Goal: Transaction & Acquisition: Register for event/course

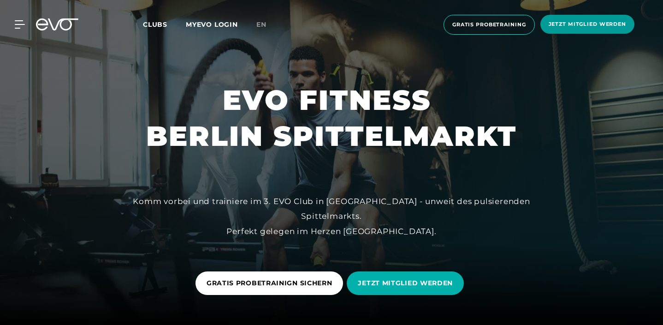
click at [562, 29] on span "Jetzt Mitglied werden" at bounding box center [587, 24] width 94 height 19
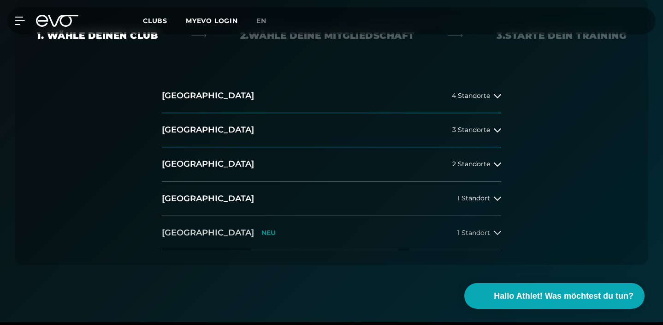
scroll to position [237, 0]
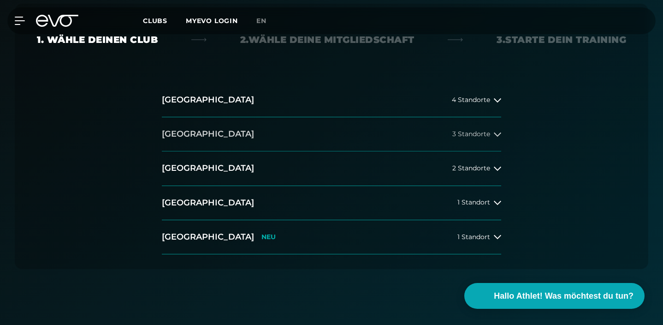
click at [213, 130] on button "[GEOGRAPHIC_DATA] 3 Standorte" at bounding box center [331, 134] width 339 height 34
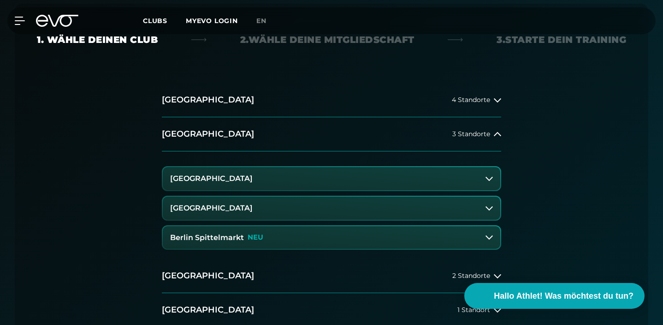
click at [209, 239] on h3 "Berlin Spittelmarkt" at bounding box center [207, 237] width 74 height 8
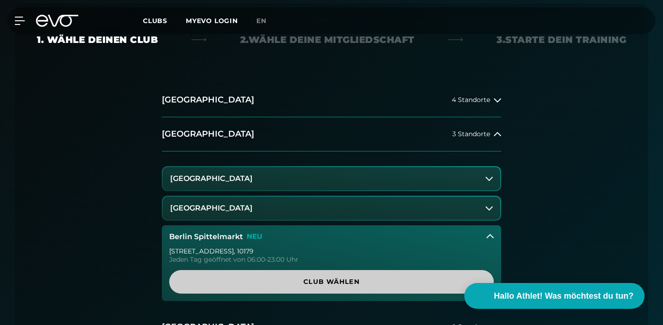
click at [289, 283] on span "Club wählen" at bounding box center [331, 282] width 302 height 10
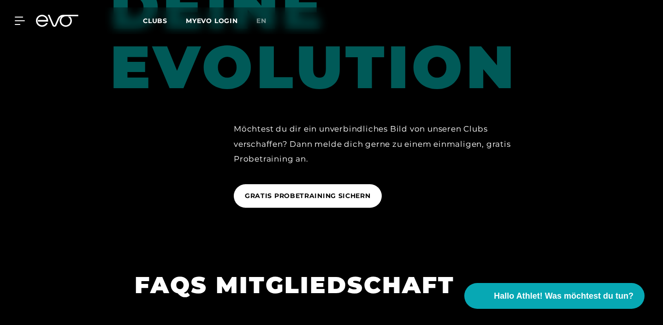
scroll to position [1424, 0]
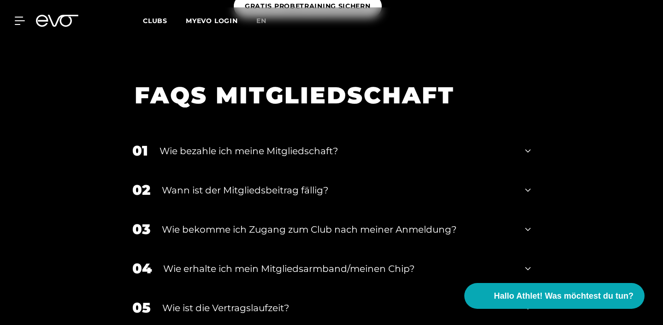
click at [266, 144] on div "Wie bezahle ich meine Mitgliedschaft?" at bounding box center [336, 151] width 354 height 14
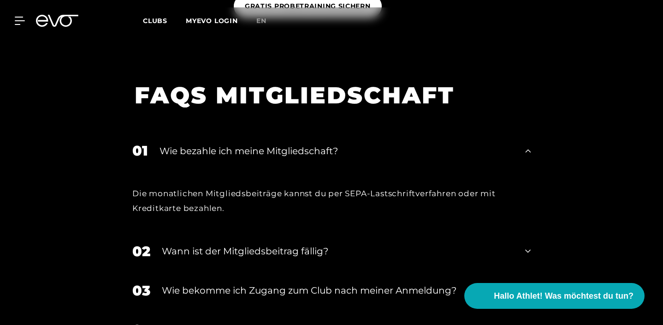
click at [267, 131] on div "01 Wie bezahle ich meine Mitgliedschaft?" at bounding box center [331, 150] width 417 height 39
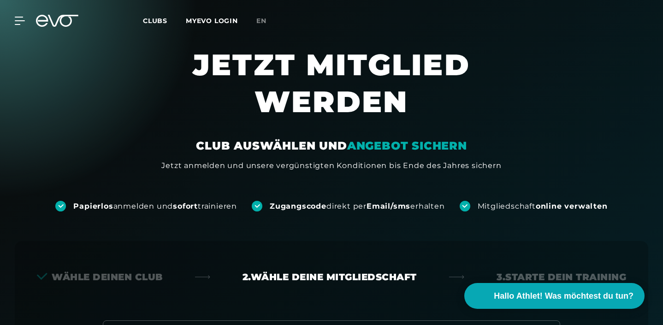
scroll to position [0, 0]
click at [33, 30] on div "MyEVO Login Über EVO Mitgliedschaften Probetraining TAGESPASS EVO Studios [GEOG…" at bounding box center [331, 20] width 659 height 27
click at [55, 22] on icon at bounding box center [57, 21] width 42 height 12
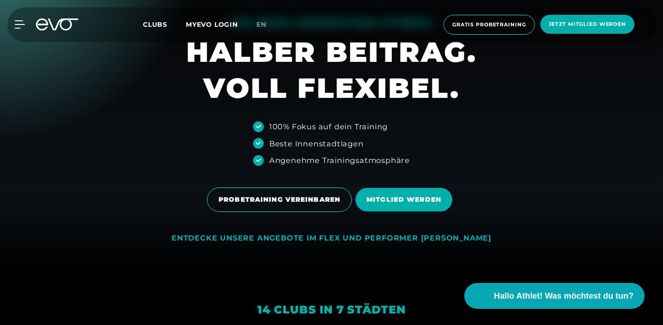
scroll to position [57, 0]
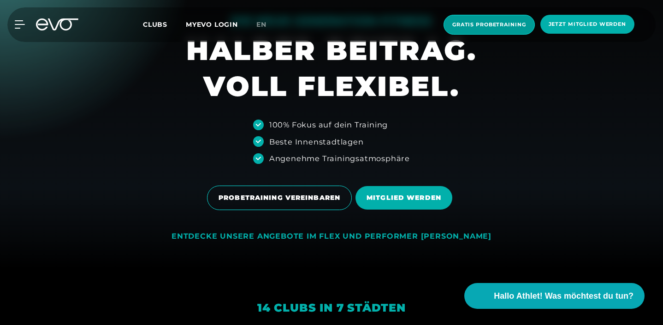
click at [495, 25] on span "Gratis Probetraining" at bounding box center [489, 25] width 74 height 8
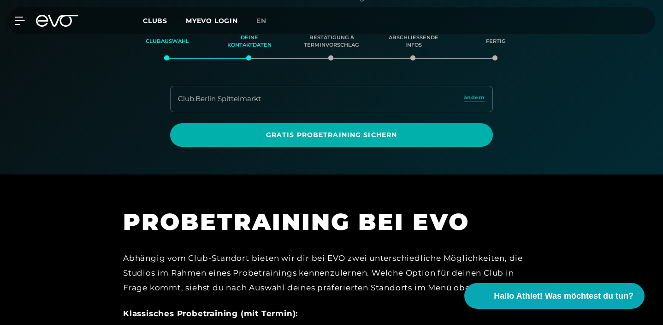
scroll to position [218, 0]
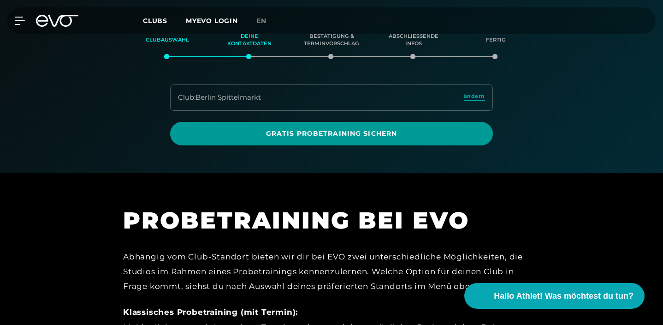
click at [277, 130] on span "Gratis Probetraining sichern" at bounding box center [331, 134] width 301 height 10
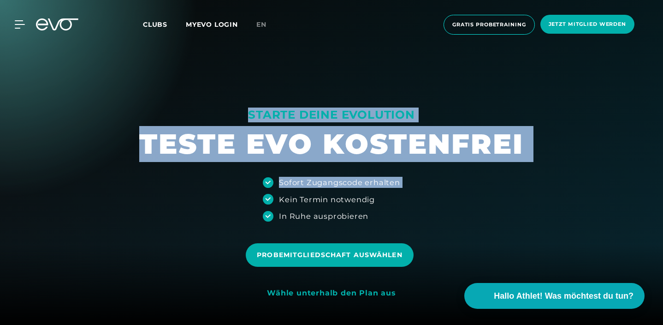
drag, startPoint x: 281, startPoint y: 199, endPoint x: 385, endPoint y: 219, distance: 105.6
click at [385, 219] on div "STARTE DEINE EVOLUTION TESTE EVO KOSTENFREI Sofort Zugangscode erhalten Kein Te…" at bounding box center [331, 162] width 663 height 325
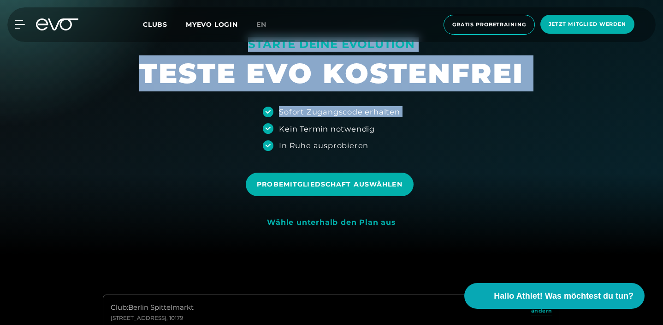
scroll to position [71, 0]
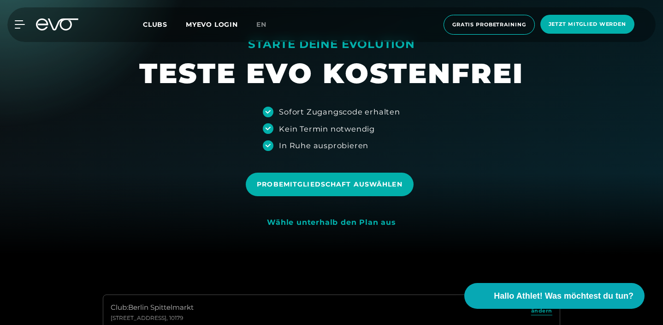
click at [333, 154] on div at bounding box center [331, 91] width 663 height 325
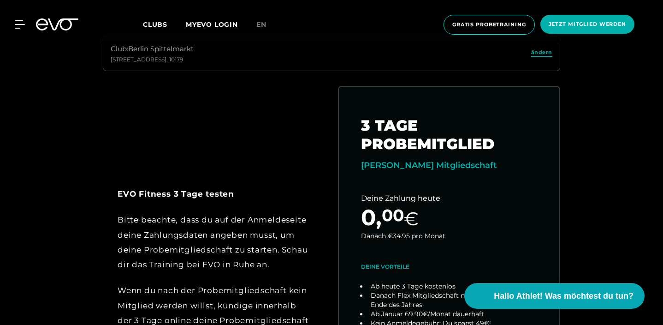
scroll to position [330, 0]
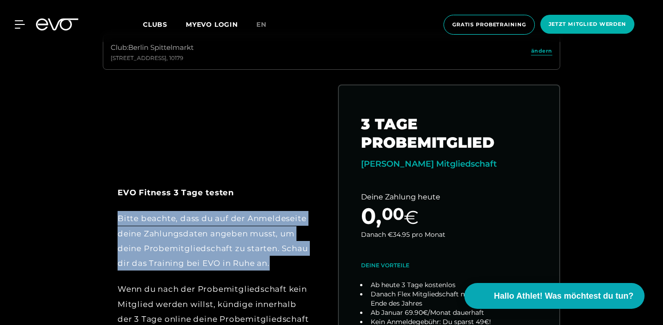
drag, startPoint x: 117, startPoint y: 219, endPoint x: 291, endPoint y: 266, distance: 180.5
click at [291, 266] on div "EVO Fitness 3 Tage testen Bitte beachte, dass du auf der Anmeldeseite deine Zah…" at bounding box center [214, 263] width 222 height 208
click at [291, 266] on div "Bitte beachte, dass du auf der Anmeldeseite deine Zahlungsdaten angeben musst, …" at bounding box center [214, 240] width 193 height 59
drag, startPoint x: 291, startPoint y: 266, endPoint x: 96, endPoint y: 211, distance: 202.8
click at [97, 212] on div "EVO Fitness 3 Tage testen Bitte beachte, dass du auf der Anmeldeseite deine Zah…" at bounding box center [331, 273] width 472 height 379
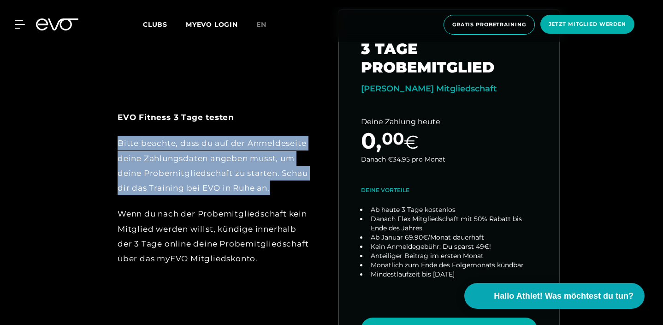
scroll to position [406, 0]
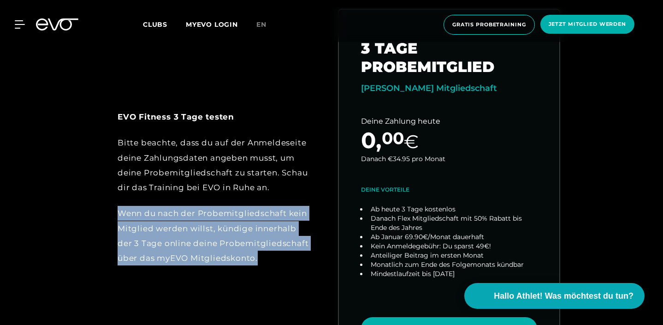
drag, startPoint x: 115, startPoint y: 208, endPoint x: 193, endPoint y: 278, distance: 104.8
click at [194, 277] on div "EVO Fitness 3 Tage testen Bitte beachte, dass du auf der Anmeldeseite deine Zah…" at bounding box center [214, 187] width 222 height 208
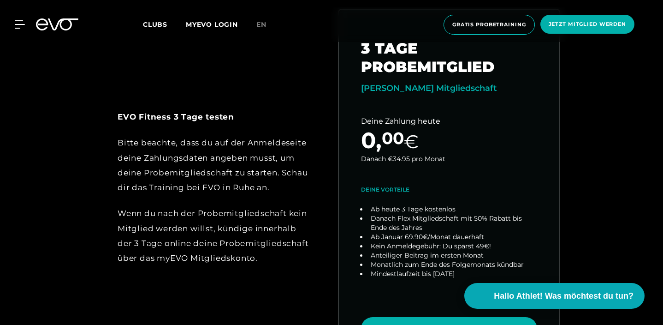
click at [200, 232] on div "Wenn du nach der Probemitgliedschaft kein Mitglied werden willst, kündige inner…" at bounding box center [214, 235] width 193 height 59
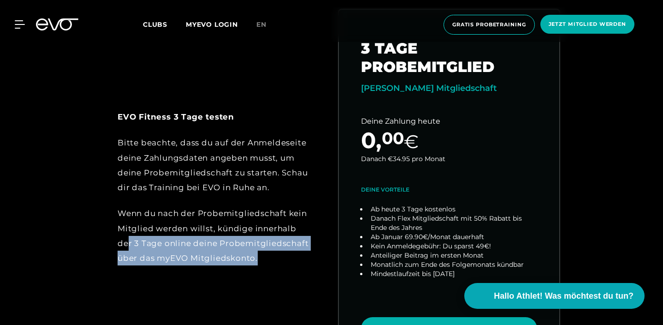
drag, startPoint x: 129, startPoint y: 245, endPoint x: 255, endPoint y: 262, distance: 127.4
click at [256, 262] on div "Wenn du nach der Probemitgliedschaft kein Mitglied werden willst, kündige inner…" at bounding box center [214, 235] width 193 height 59
click at [261, 261] on div "Wenn du nach der Probemitgliedschaft kein Mitglied werden willst, kündige inner…" at bounding box center [214, 235] width 193 height 59
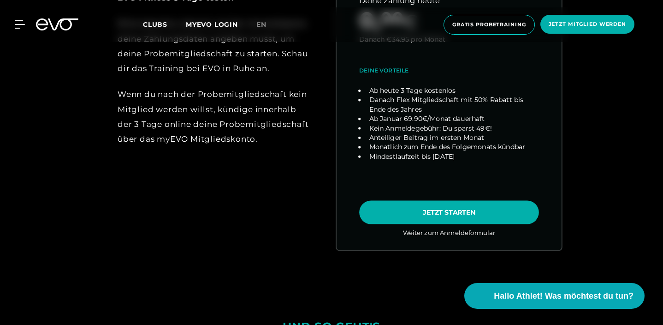
scroll to position [526, 0]
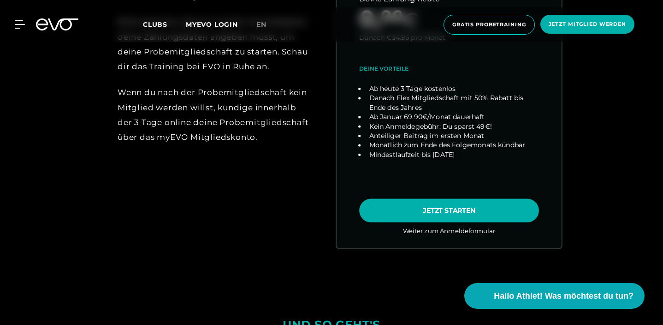
click at [448, 212] on link "choose plan" at bounding box center [448, 66] width 225 height 362
